Goal: Contribute content: Add original content to the website for others to see

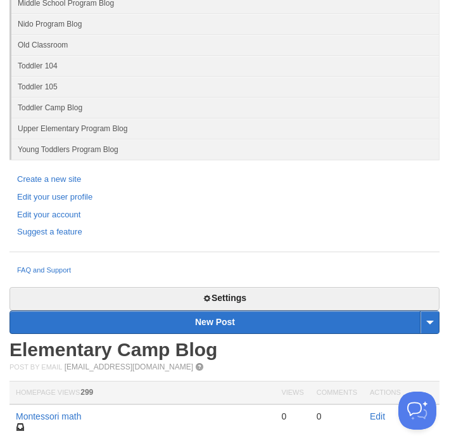
scroll to position [217, 0]
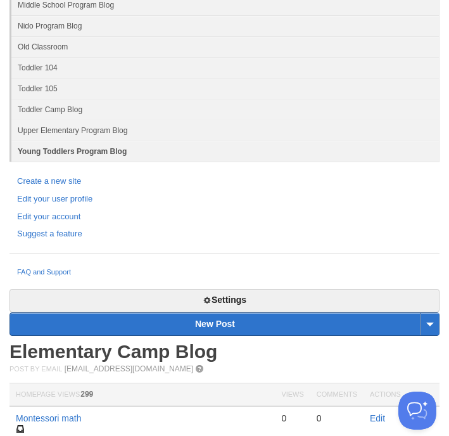
click at [81, 148] on link "Young Toddlers Program Blog" at bounding box center [225, 151] width 428 height 21
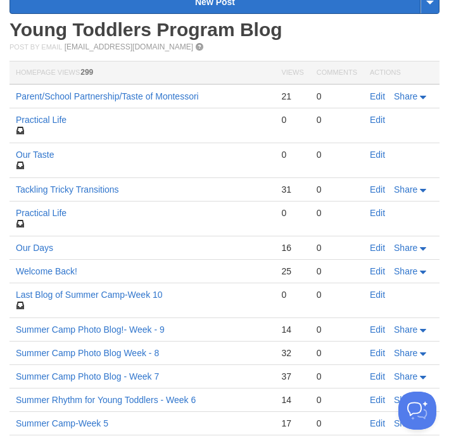
scroll to position [541, 0]
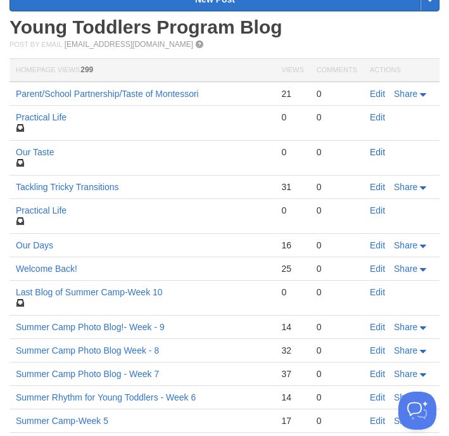
click at [382, 154] on link "Edit" at bounding box center [377, 152] width 15 height 10
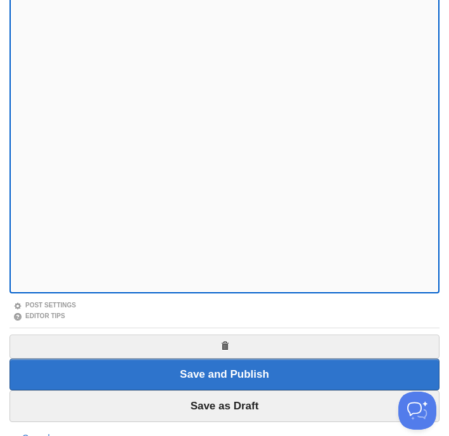
scroll to position [255, 0]
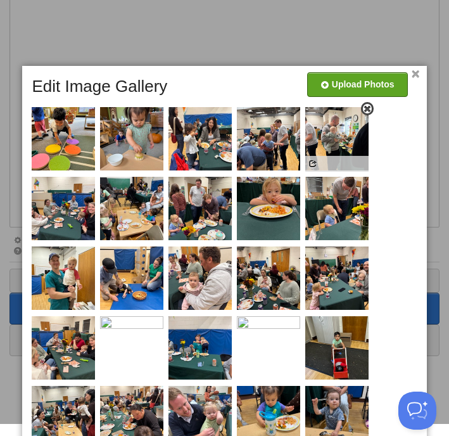
scroll to position [198, 0]
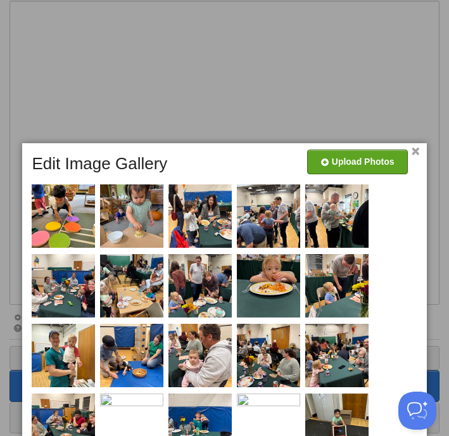
click at [419, 150] on link "×" at bounding box center [416, 151] width 8 height 7
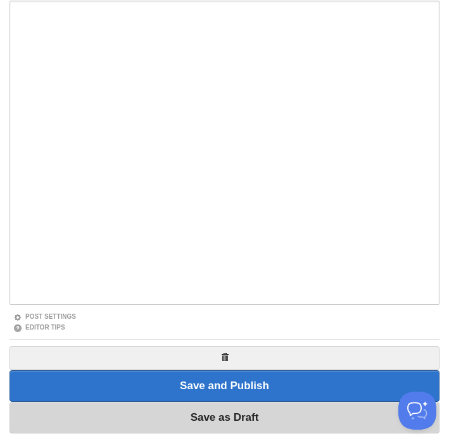
click at [239, 414] on input "Save as Draft" at bounding box center [224, 417] width 430 height 32
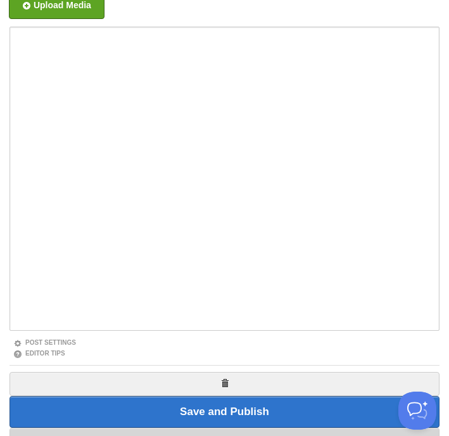
scroll to position [73, 0]
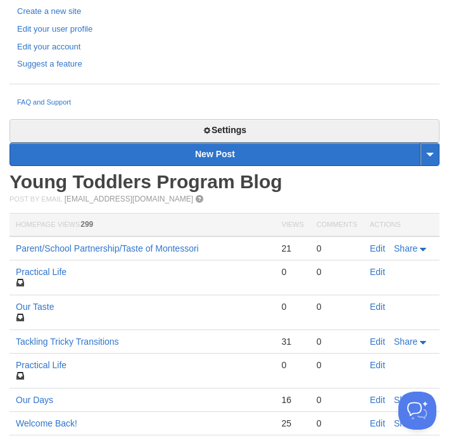
scroll to position [367, 0]
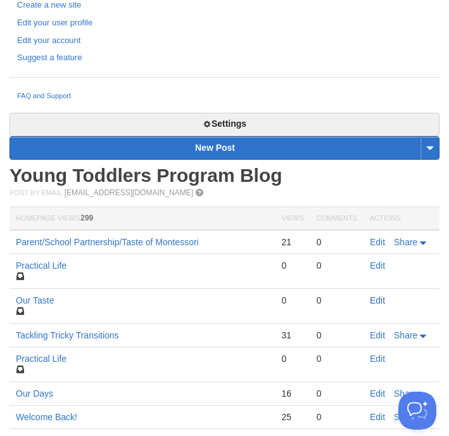
click at [374, 302] on link "Edit" at bounding box center [377, 300] width 15 height 10
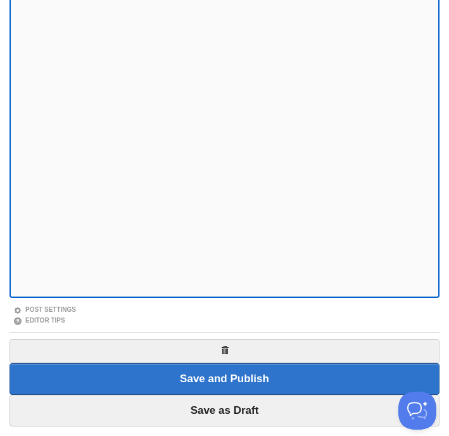
scroll to position [196, 0]
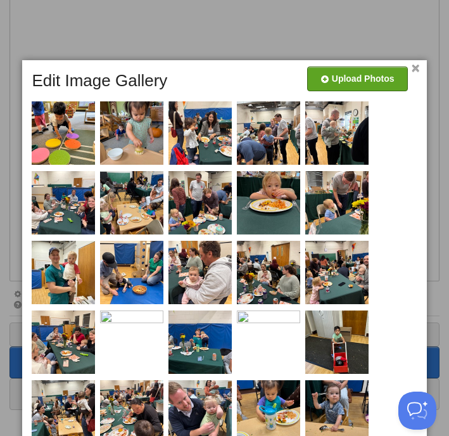
click at [416, 68] on link "×" at bounding box center [416, 68] width 8 height 7
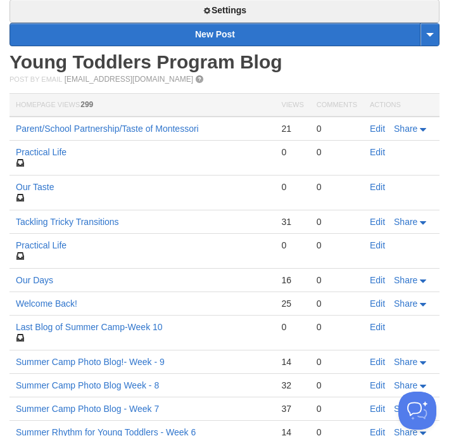
scroll to position [491, 0]
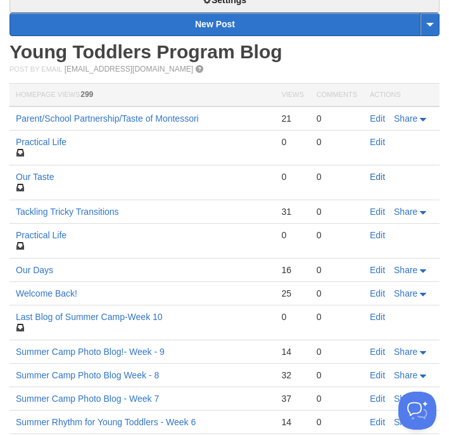
click at [383, 178] on link "Edit" at bounding box center [377, 177] width 15 height 10
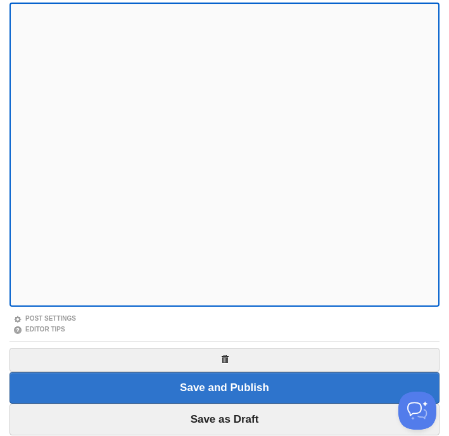
scroll to position [184, 0]
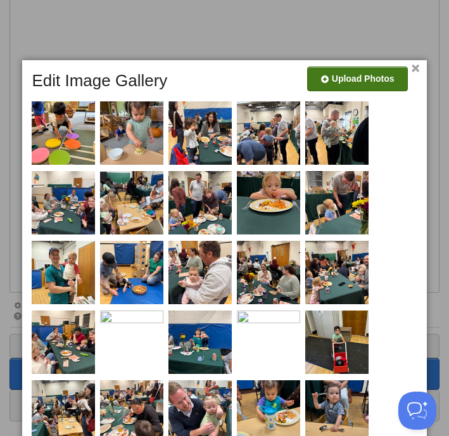
click at [417, 70] on link "×" at bounding box center [416, 68] width 8 height 7
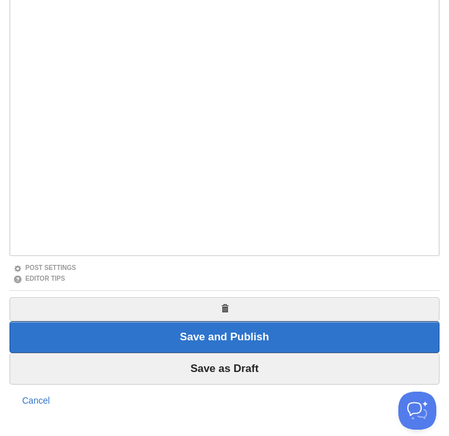
scroll to position [236, 0]
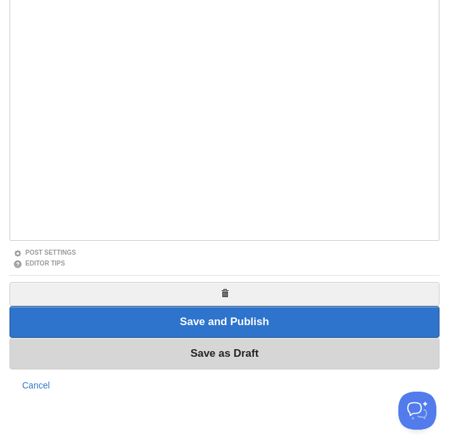
click at [258, 358] on input "Save as Draft" at bounding box center [224, 353] width 430 height 32
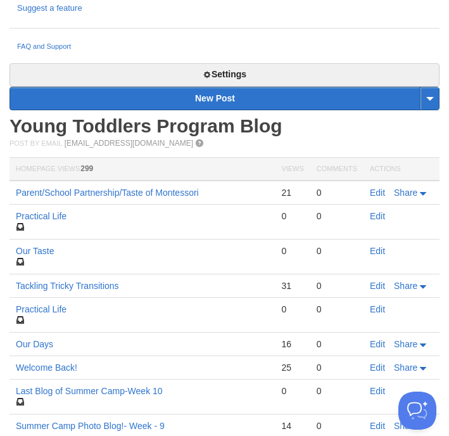
scroll to position [444, 0]
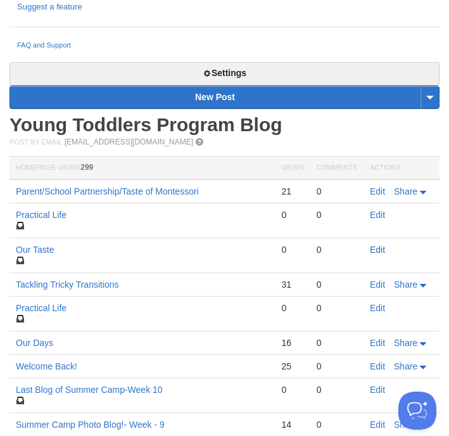
click at [380, 253] on link "Edit" at bounding box center [377, 249] width 15 height 10
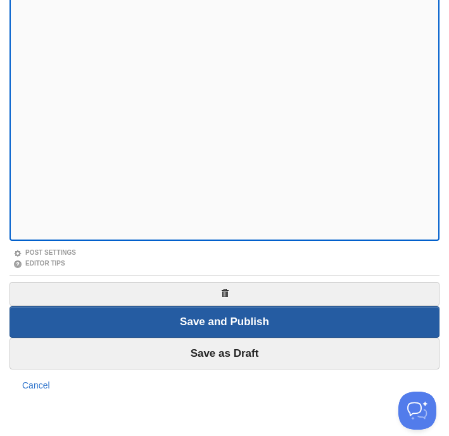
scroll to position [236, 0]
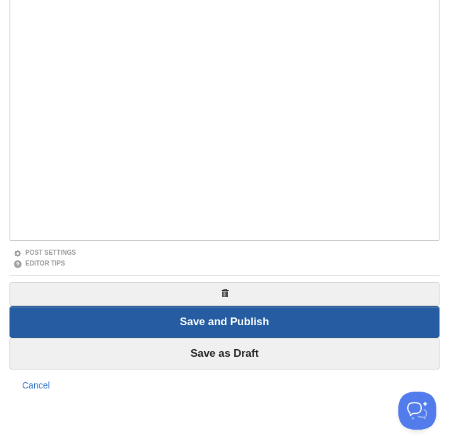
click at [255, 320] on input "Save and Publish" at bounding box center [224, 322] width 430 height 32
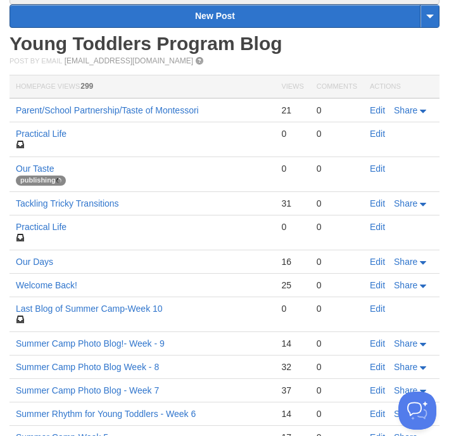
scroll to position [499, 0]
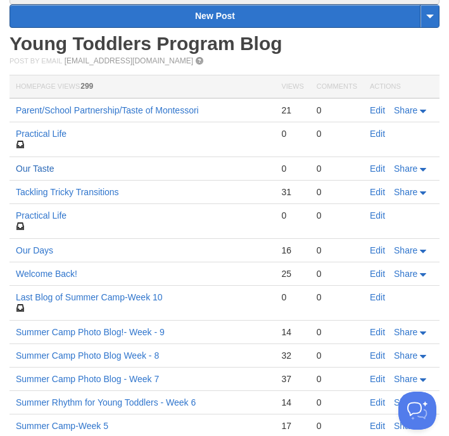
click at [35, 168] on link "Our Taste" at bounding box center [35, 168] width 38 height 10
